Goal: Information Seeking & Learning: Learn about a topic

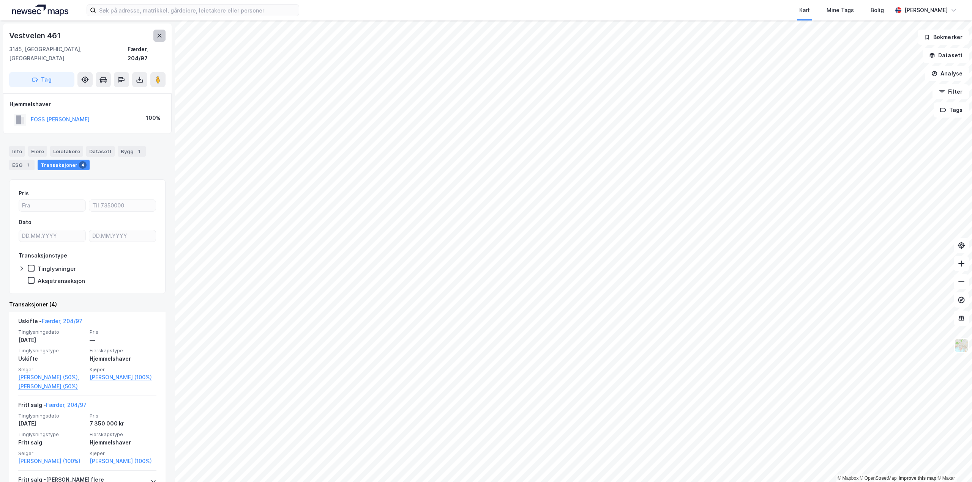
click at [155, 35] on button at bounding box center [159, 36] width 12 height 12
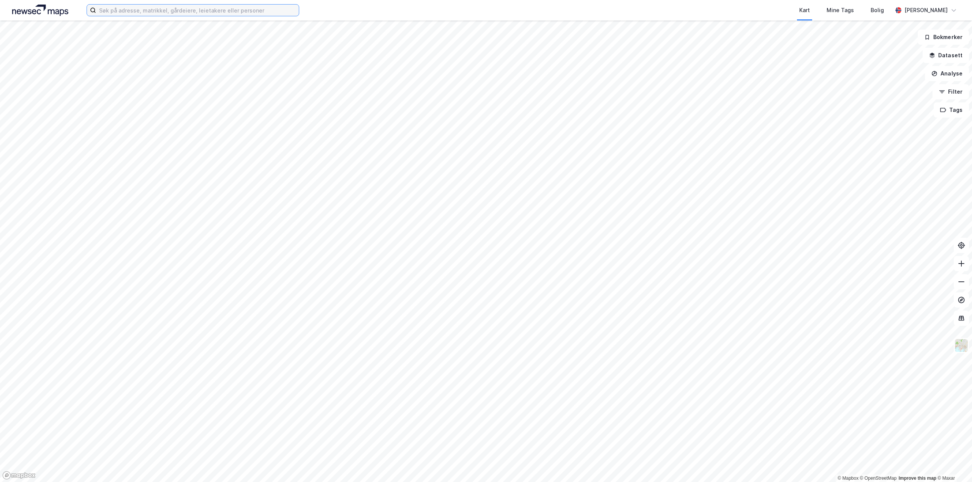
click at [144, 11] on input at bounding box center [197, 10] width 203 height 11
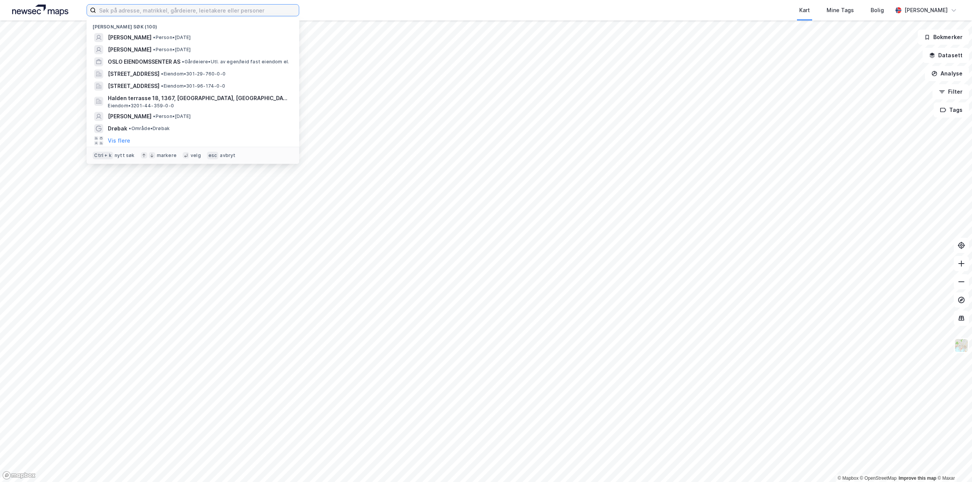
paste input "Bulk Park Enebakk II AS"
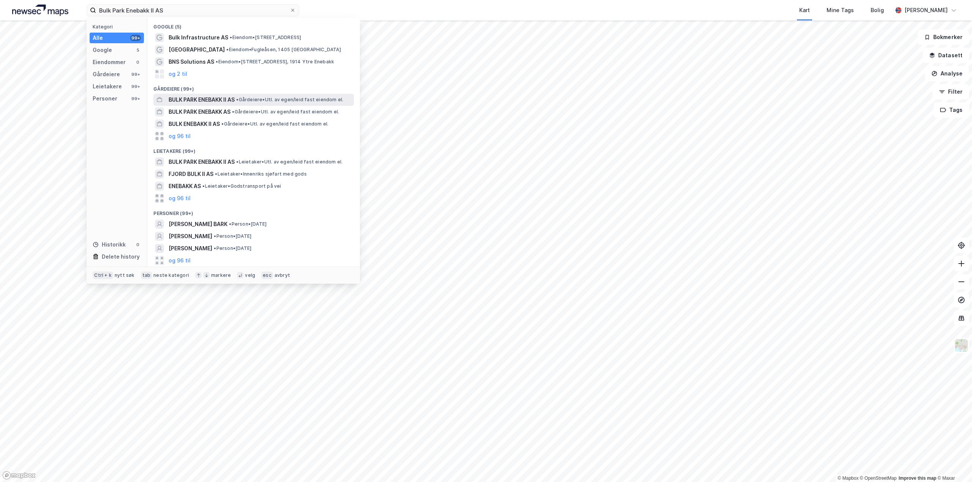
click at [235, 97] on span "BULK PARK ENEBAKK II AS" at bounding box center [202, 99] width 66 height 9
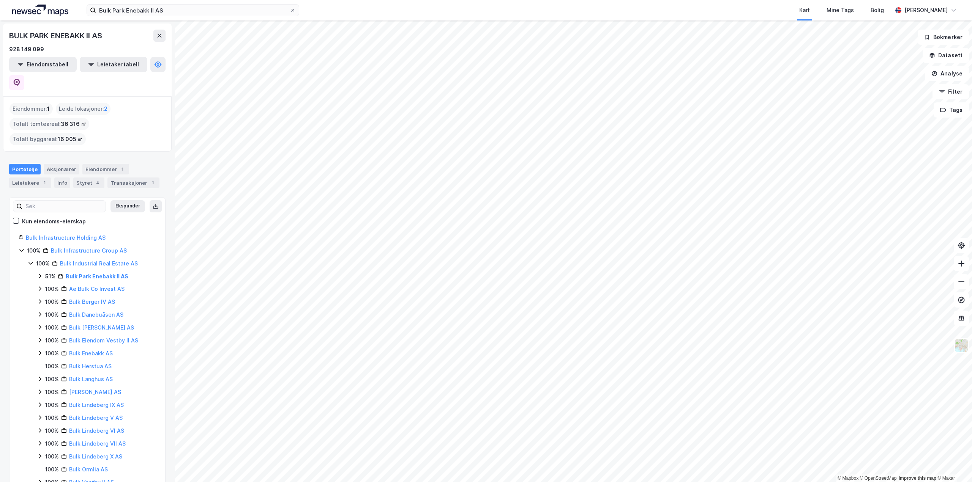
click at [41, 274] on icon at bounding box center [40, 276] width 2 height 5
click at [49, 286] on icon at bounding box center [49, 289] width 6 height 6
click at [120, 178] on div "Transaksjoner 1" at bounding box center [133, 183] width 52 height 11
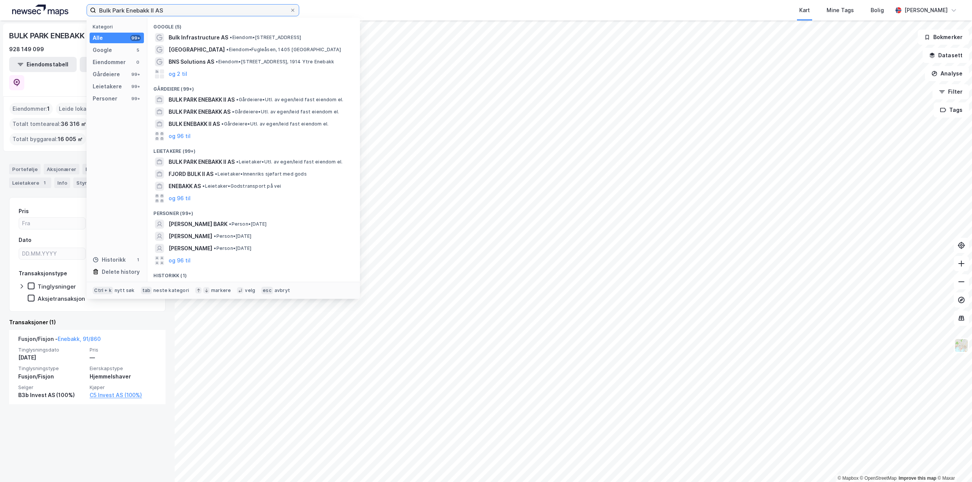
drag, startPoint x: 241, startPoint y: 10, endPoint x: 0, endPoint y: 13, distance: 241.4
click at [0, 14] on div "Bulk Park Enebakk II AS Kategori Alle 99+ Google 5 Eiendommer 0 Gårdeiere 99+ L…" at bounding box center [486, 10] width 972 height 20
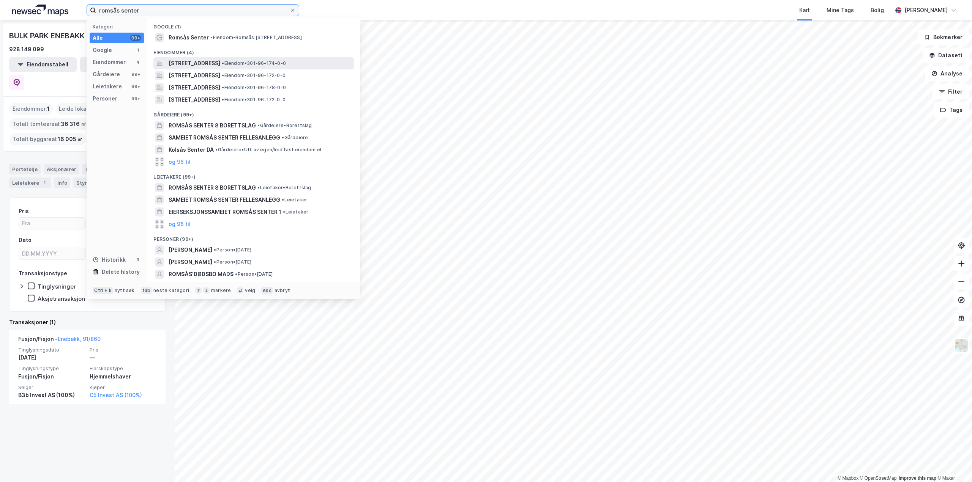
type input "romsås senter"
click at [220, 61] on span "[STREET_ADDRESS]" at bounding box center [195, 63] width 52 height 9
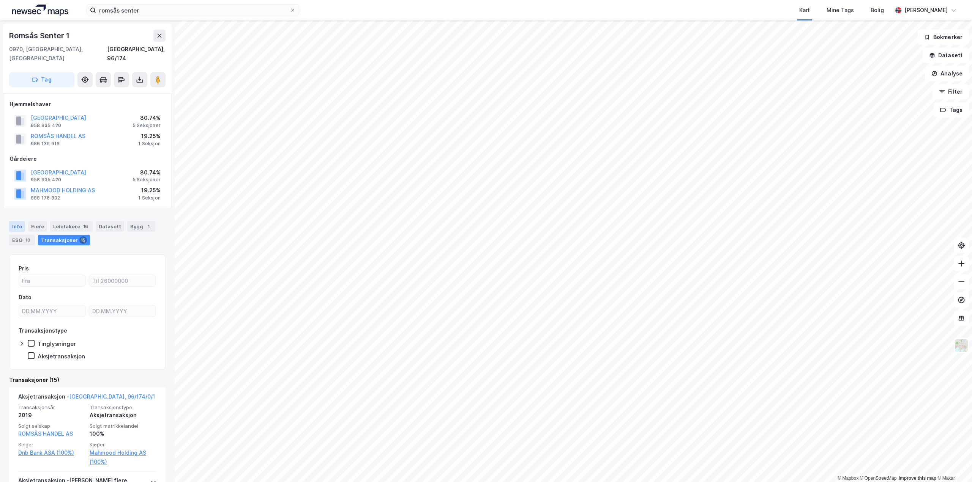
click at [17, 221] on div "Info" at bounding box center [17, 226] width 16 height 11
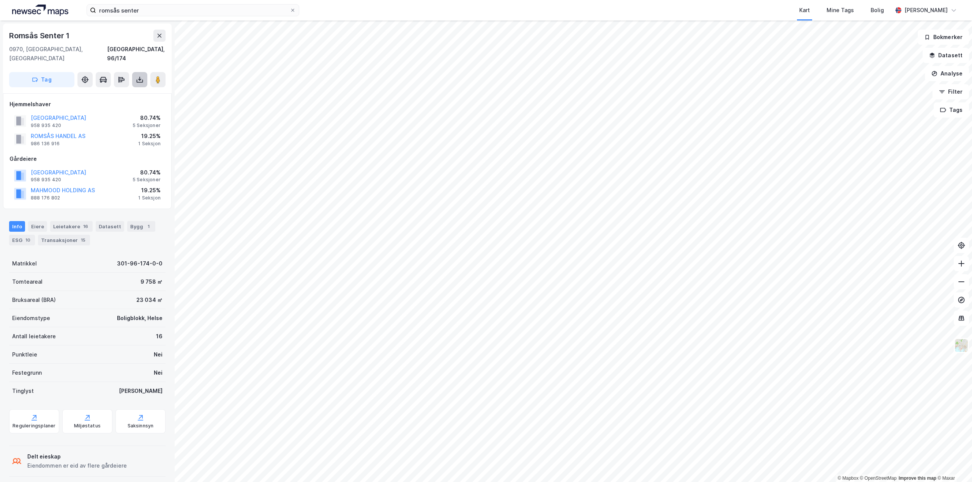
click at [146, 72] on button at bounding box center [139, 79] width 15 height 15
click at [121, 92] on div "Last ned grunnbok" at bounding box center [102, 95] width 44 height 6
click at [121, 104] on div "Last ned matrikkelrapport" at bounding box center [111, 107] width 63 height 6
click at [19, 221] on div "Info" at bounding box center [17, 226] width 16 height 11
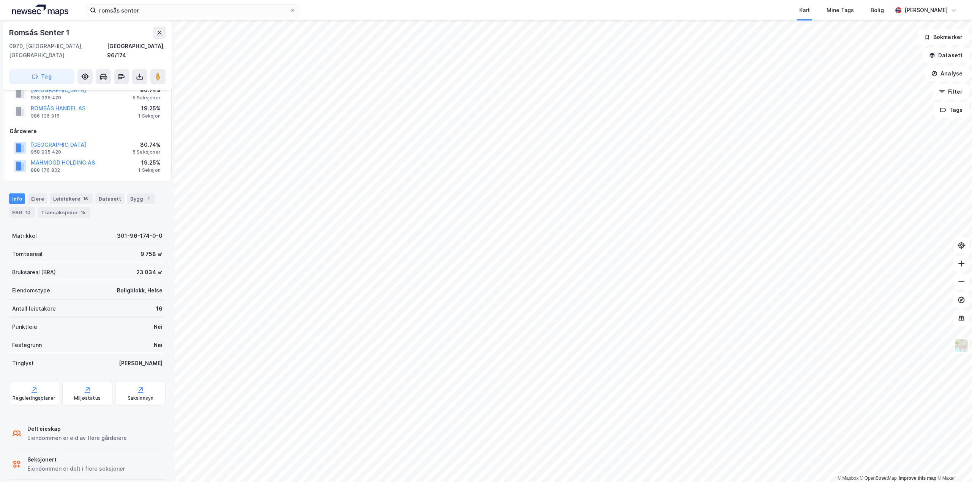
scroll to position [28, 0]
click at [79, 208] on div "15" at bounding box center [83, 212] width 8 height 8
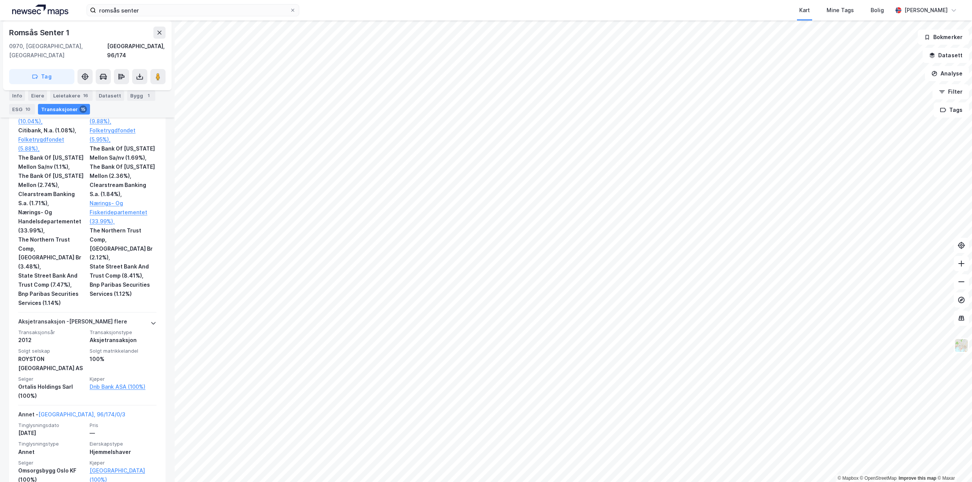
scroll to position [266, 0]
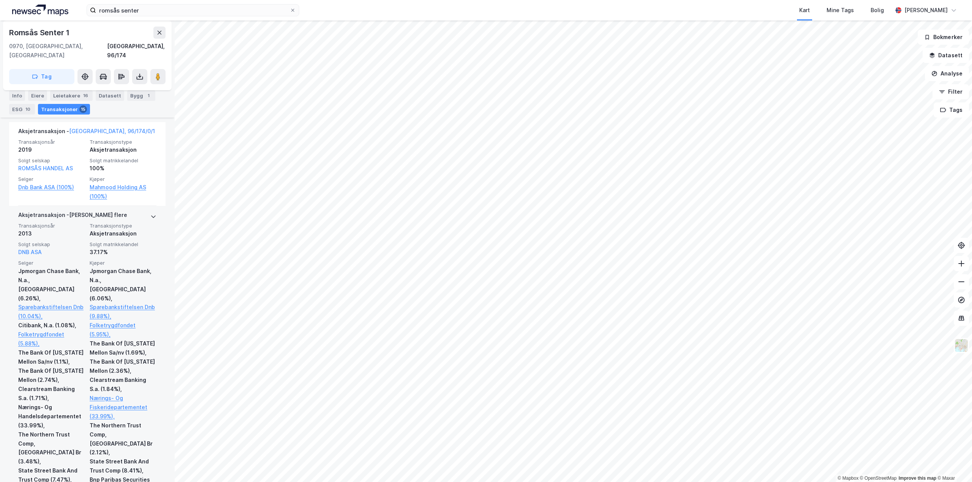
click at [98, 211] on div "Aksjetransaksjon - Gjelder flere" at bounding box center [72, 217] width 109 height 12
click at [150, 214] on icon at bounding box center [153, 217] width 6 height 6
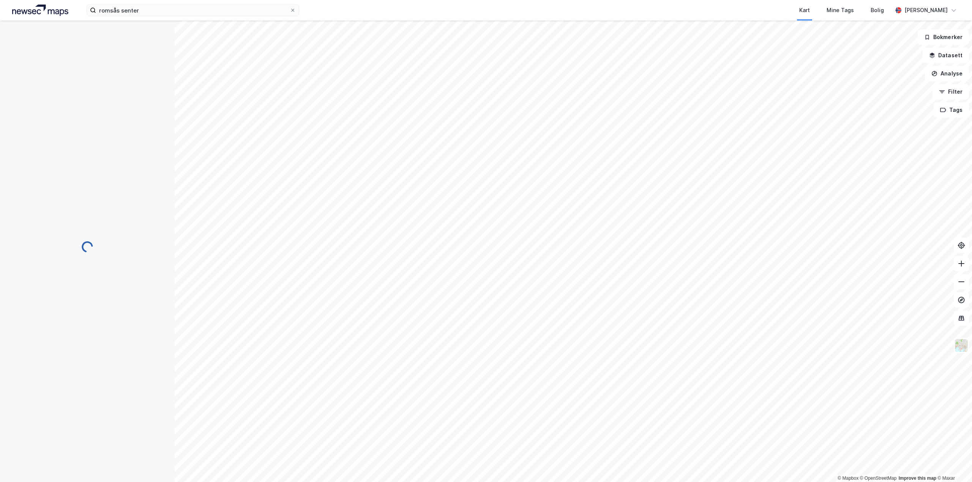
scroll to position [0, 0]
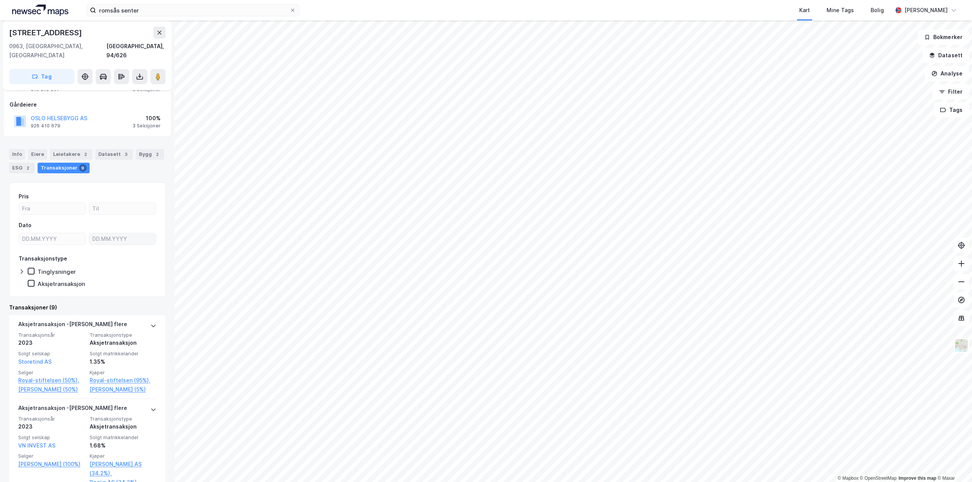
scroll to position [38, 0]
